Goal: Task Accomplishment & Management: Use online tool/utility

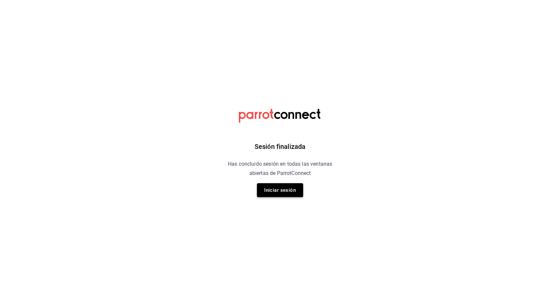
click at [273, 191] on button "Iniciar sesión" at bounding box center [280, 190] width 46 height 14
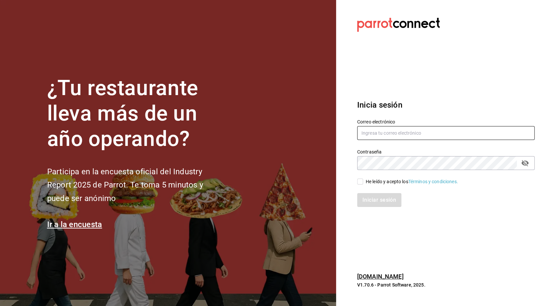
type input "hotaru.arcos@grupocosteno.com"
click at [360, 181] on input "He leído y acepto los Términos y condiciones." at bounding box center [360, 182] width 6 height 6
checkbox input "true"
click at [376, 200] on button "Iniciar sesión" at bounding box center [379, 200] width 45 height 14
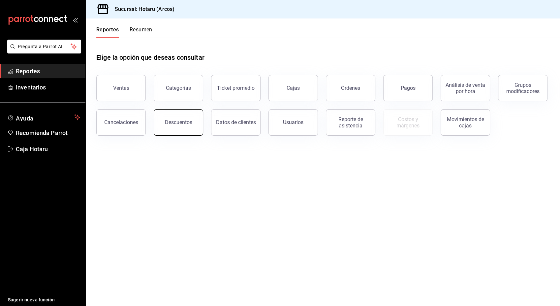
click at [191, 122] on button "Descuentos" at bounding box center [179, 122] width 50 height 26
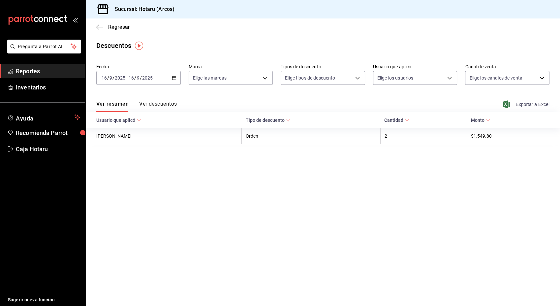
click at [523, 105] on span "Exportar a Excel" at bounding box center [527, 104] width 45 height 8
click at [67, 73] on span "Reportes" at bounding box center [48, 71] width 64 height 9
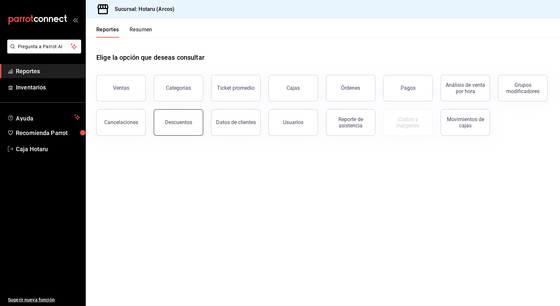
click at [175, 127] on button "Descuentos" at bounding box center [179, 122] width 50 height 26
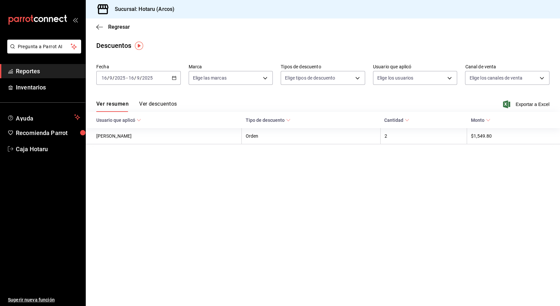
click at [34, 73] on span "Reportes" at bounding box center [48, 71] width 64 height 9
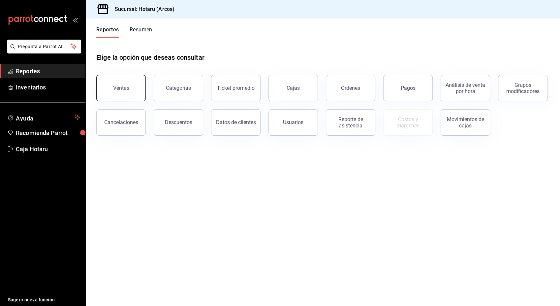
click at [132, 96] on button "Ventas" at bounding box center [121, 88] width 50 height 26
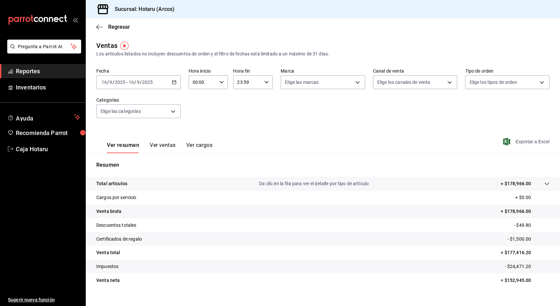
click at [532, 141] on span "Exportar a Excel" at bounding box center [527, 142] width 45 height 8
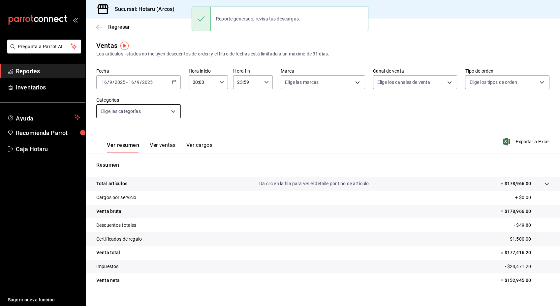
click at [170, 112] on body "Pregunta a Parrot AI Reportes Inventarios Ayuda Recomienda Parrot Caja Hotaru S…" at bounding box center [280, 153] width 560 height 306
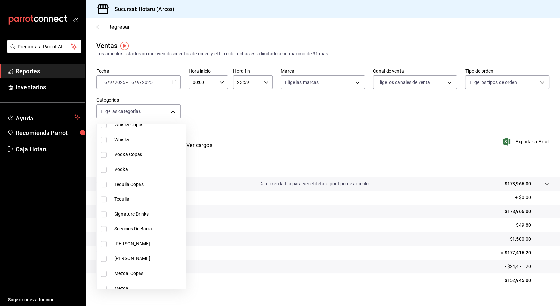
scroll to position [312, 0]
click at [103, 197] on input "checkbox" at bounding box center [104, 199] width 6 height 6
checkbox input "true"
type input "5307b469-9f11-48b6-9270-130bdb8be837"
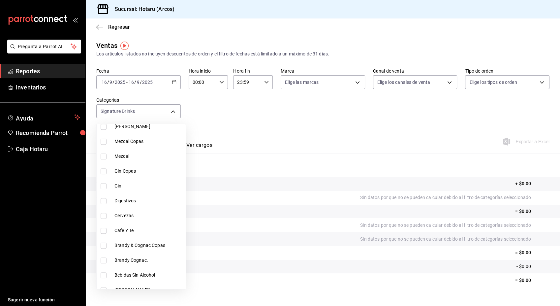
scroll to position [431, 0]
click at [102, 198] on input "checkbox" at bounding box center [104, 199] width 6 height 6
checkbox input "true"
type input "5307b469-9f11-48b6-9270-130bdb8be837,4fad770b-dbaa-4d21-ac20-ae956538371f"
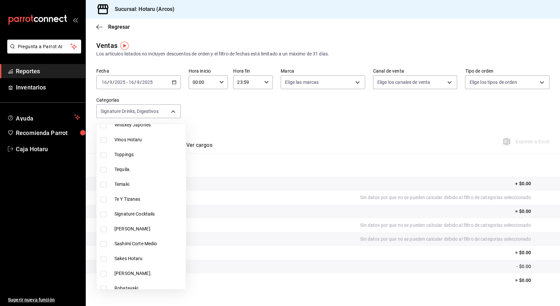
scroll to position [966, 0]
click at [106, 213] on input "checkbox" at bounding box center [104, 214] width 6 height 6
checkbox input "true"
type input "5307b469-9f11-48b6-9270-130bdb8be837,4fad770b-dbaa-4d21-ac20-ae956538371f,d405d…"
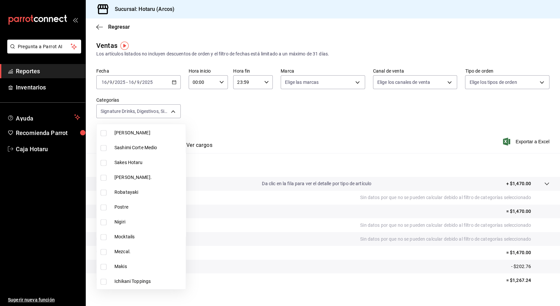
scroll to position [1062, 0]
click at [103, 237] on input "checkbox" at bounding box center [104, 237] width 6 height 6
checkbox input "true"
type input "5307b469-9f11-48b6-9270-130bdb8be837,4fad770b-dbaa-4d21-ac20-ae956538371f,d405d…"
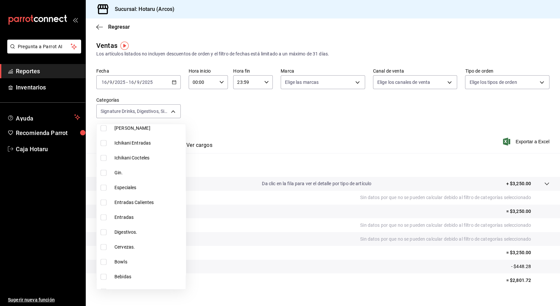
click at [103, 229] on input "checkbox" at bounding box center [104, 232] width 6 height 6
checkbox input "true"
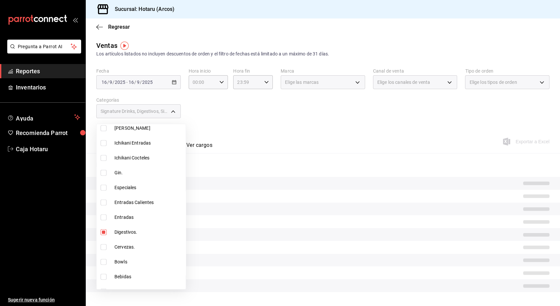
scroll to position [1283, 0]
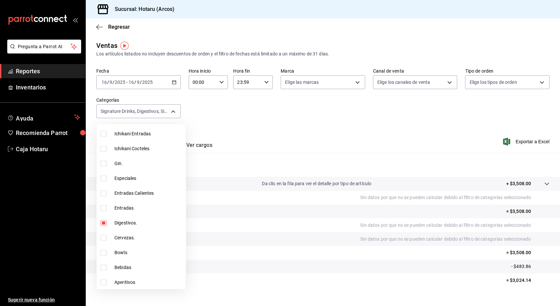
click at [104, 284] on li "Aperitivos" at bounding box center [141, 282] width 89 height 15
type input "5307b469-9f11-48b6-9270-130bdb8be837,4fad770b-dbaa-4d21-ac20-ae956538371f,d405d…"
checkbox input "true"
click at [308, 127] on div at bounding box center [280, 153] width 560 height 306
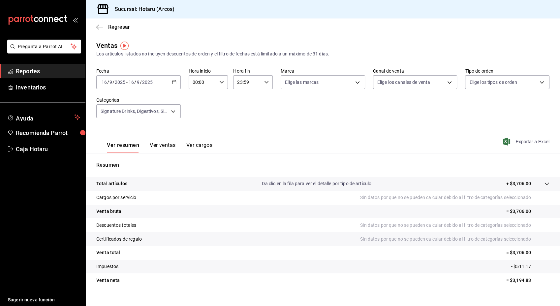
click at [513, 139] on span "Exportar a Excel" at bounding box center [527, 142] width 45 height 8
